Goal: Task Accomplishment & Management: Use online tool/utility

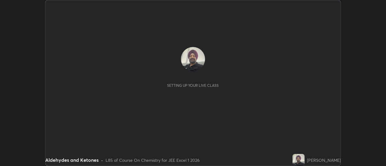
scroll to position [166, 386]
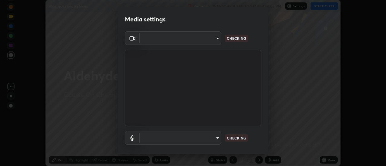
type input "17f3146ffc408401482da091302dd484cdfe799ef6154e21a3a5c8c08ece1141"
type input "default"
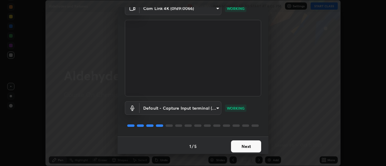
scroll to position [32, 0]
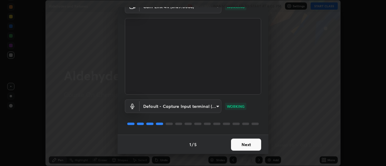
click at [240, 143] on button "Next" at bounding box center [246, 145] width 30 height 12
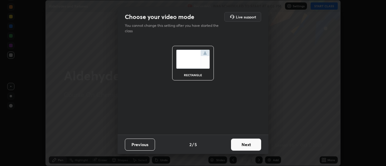
click at [239, 143] on button "Next" at bounding box center [246, 145] width 30 height 12
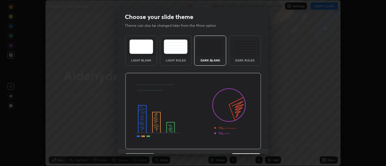
scroll to position [15, 0]
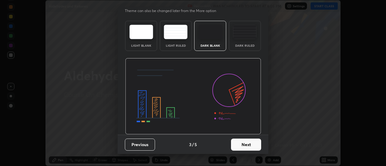
click at [242, 143] on button "Next" at bounding box center [246, 145] width 30 height 12
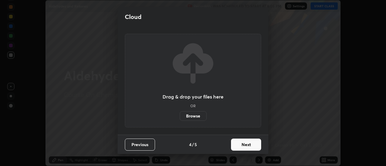
scroll to position [0, 0]
click at [240, 144] on button "Next" at bounding box center [246, 145] width 30 height 12
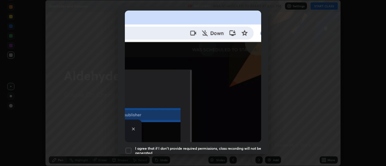
scroll to position [133, 0]
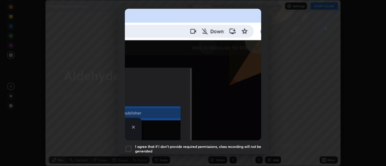
click at [128, 145] on div at bounding box center [128, 148] width 7 height 7
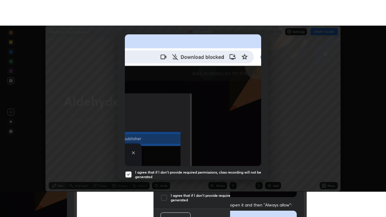
scroll to position [155, 0]
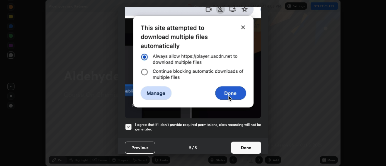
click at [244, 146] on button "Done" at bounding box center [246, 148] width 30 height 12
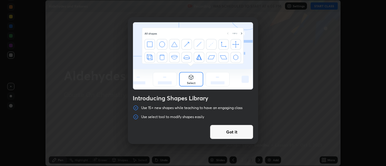
click at [273, 160] on div "Introducing Shapes Library Use 15+ new shapes while teaching to have an engagin…" at bounding box center [193, 83] width 386 height 166
click at [248, 131] on button "Got it" at bounding box center [231, 132] width 43 height 14
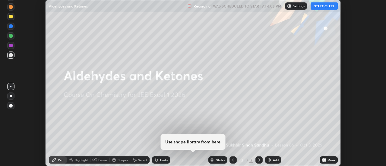
click at [277, 159] on div "Add" at bounding box center [276, 160] width 6 height 3
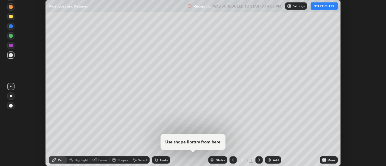
click at [323, 161] on icon at bounding box center [323, 161] width 2 height 2
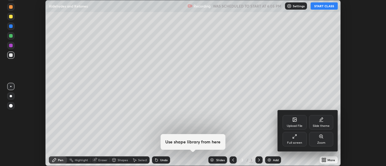
click at [301, 138] on div "Full screen" at bounding box center [295, 139] width 24 height 14
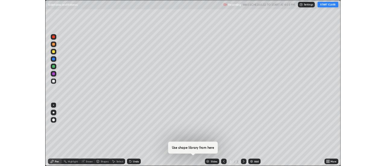
scroll to position [217, 386]
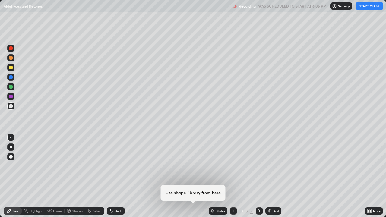
click at [369, 7] on button "START CLASS" at bounding box center [369, 5] width 27 height 7
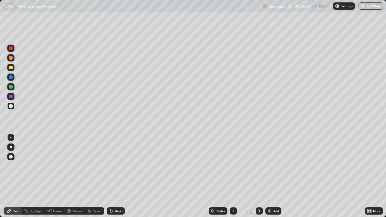
click at [268, 166] on img at bounding box center [269, 211] width 5 height 5
click at [118, 166] on div "Undo" at bounding box center [116, 210] width 18 height 7
click at [268, 166] on img at bounding box center [269, 211] width 5 height 5
click at [110, 166] on icon at bounding box center [111, 211] width 2 height 2
click at [122, 166] on div "Undo" at bounding box center [116, 210] width 18 height 7
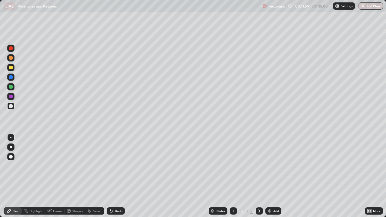
click at [121, 166] on div "Undo" at bounding box center [119, 211] width 8 height 3
click at [109, 166] on icon at bounding box center [111, 211] width 5 height 5
click at [268, 166] on img at bounding box center [269, 211] width 5 height 5
click at [115, 166] on div "Undo" at bounding box center [119, 211] width 8 height 3
click at [269, 166] on img at bounding box center [269, 211] width 5 height 5
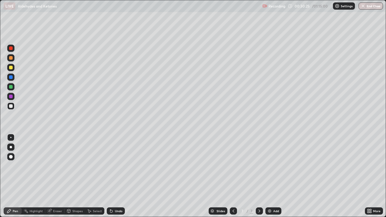
click at [118, 166] on div "Undo" at bounding box center [119, 211] width 8 height 3
click at [116, 166] on div "Undo" at bounding box center [119, 211] width 8 height 3
click at [115, 166] on div "Undo" at bounding box center [119, 211] width 8 height 3
click at [272, 166] on div "Add" at bounding box center [273, 210] width 16 height 7
click at [115, 166] on div "Undo" at bounding box center [119, 211] width 8 height 3
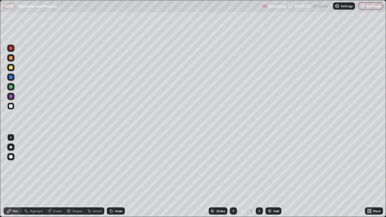
click at [113, 166] on icon at bounding box center [111, 211] width 5 height 5
click at [273, 166] on div "Add" at bounding box center [276, 211] width 6 height 3
click at [270, 166] on img at bounding box center [269, 211] width 5 height 5
click at [268, 166] on img at bounding box center [269, 211] width 5 height 5
click at [271, 166] on img at bounding box center [269, 211] width 5 height 5
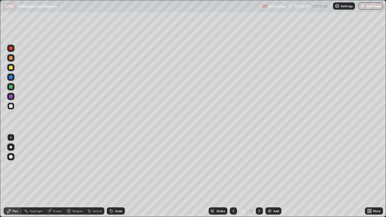
click at [53, 166] on div "Eraser" at bounding box center [57, 211] width 9 height 3
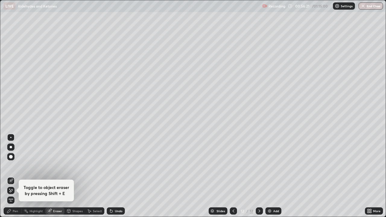
click at [54, 166] on div "Eraser" at bounding box center [57, 211] width 9 height 3
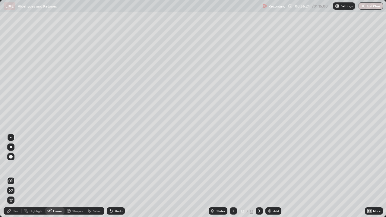
click at [15, 166] on div "Pen" at bounding box center [15, 211] width 5 height 3
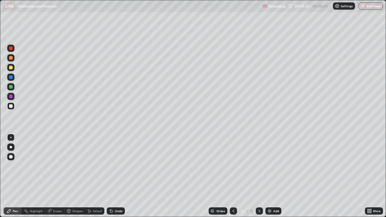
click at [270, 166] on img at bounding box center [269, 211] width 5 height 5
click at [119, 166] on div "Undo" at bounding box center [119, 211] width 8 height 3
click at [363, 7] on img "button" at bounding box center [363, 6] width 5 height 5
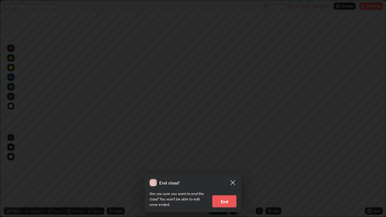
click at [222, 166] on button "End" at bounding box center [224, 201] width 24 height 12
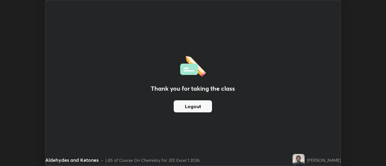
scroll to position [29989, 29769]
click at [195, 104] on button "Logout" at bounding box center [193, 106] width 38 height 12
